Goal: Find specific page/section: Find specific page/section

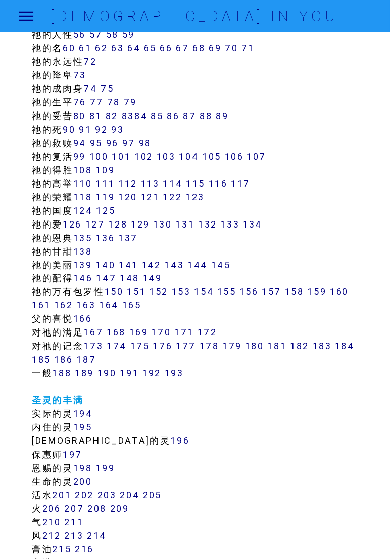
scroll to position [567, 0]
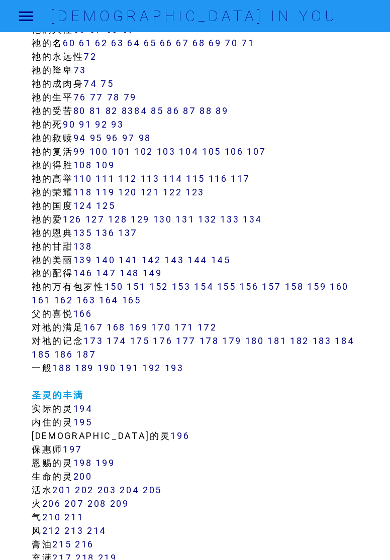
click at [85, 245] on link "138" at bounding box center [82, 247] width 19 height 12
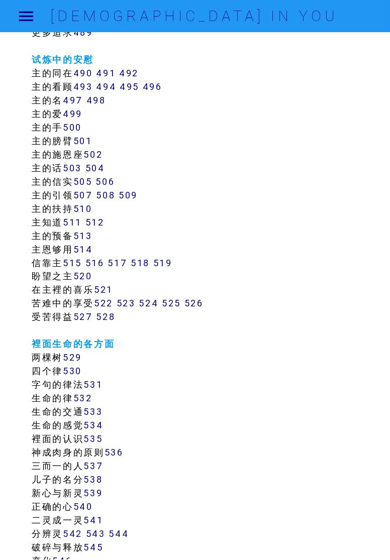
scroll to position [3018, 0]
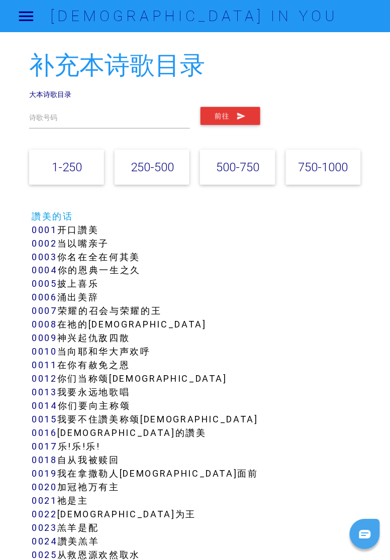
click at [162, 167] on link "250-500" at bounding box center [152, 167] width 43 height 15
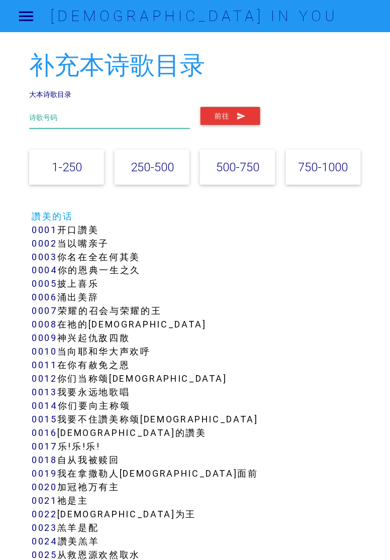
click at [128, 115] on input "text" at bounding box center [109, 118] width 160 height 22
type input "342"
click at [223, 117] on button "前往" at bounding box center [230, 116] width 60 height 18
